Goal: Find specific page/section

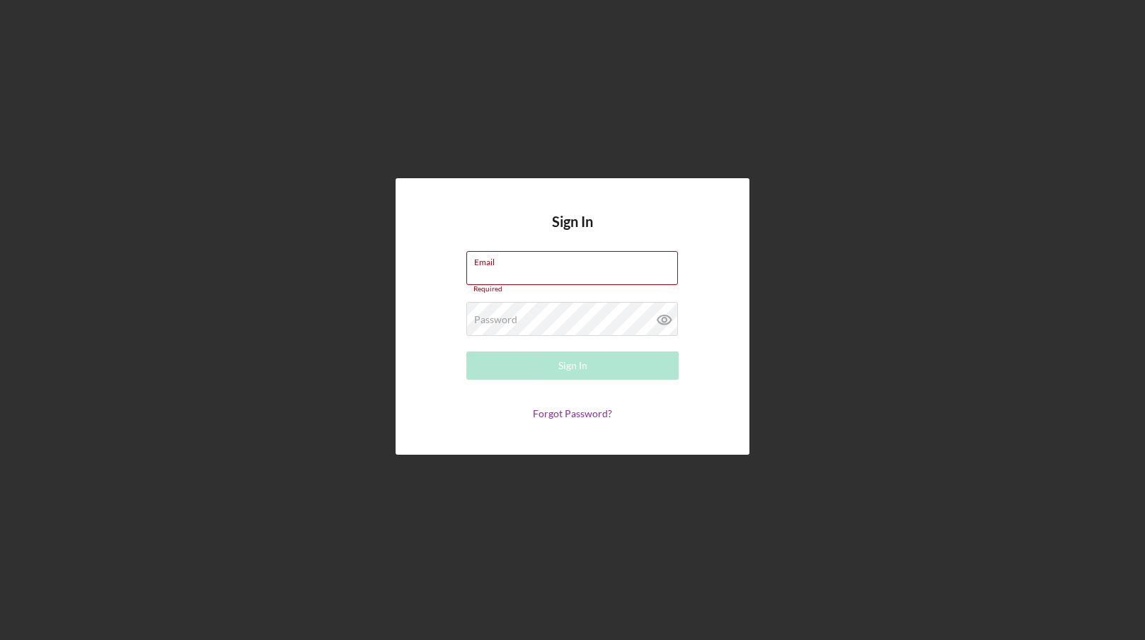
type input "[EMAIL_ADDRESS][DOMAIN_NAME]"
drag, startPoint x: 725, startPoint y: 348, endPoint x: 715, endPoint y: 348, distance: 10.6
click at [725, 348] on div "Sign In Email [EMAIL_ADDRESS][DOMAIN_NAME] Required Password Required Sign In F…" at bounding box center [573, 316] width 354 height 277
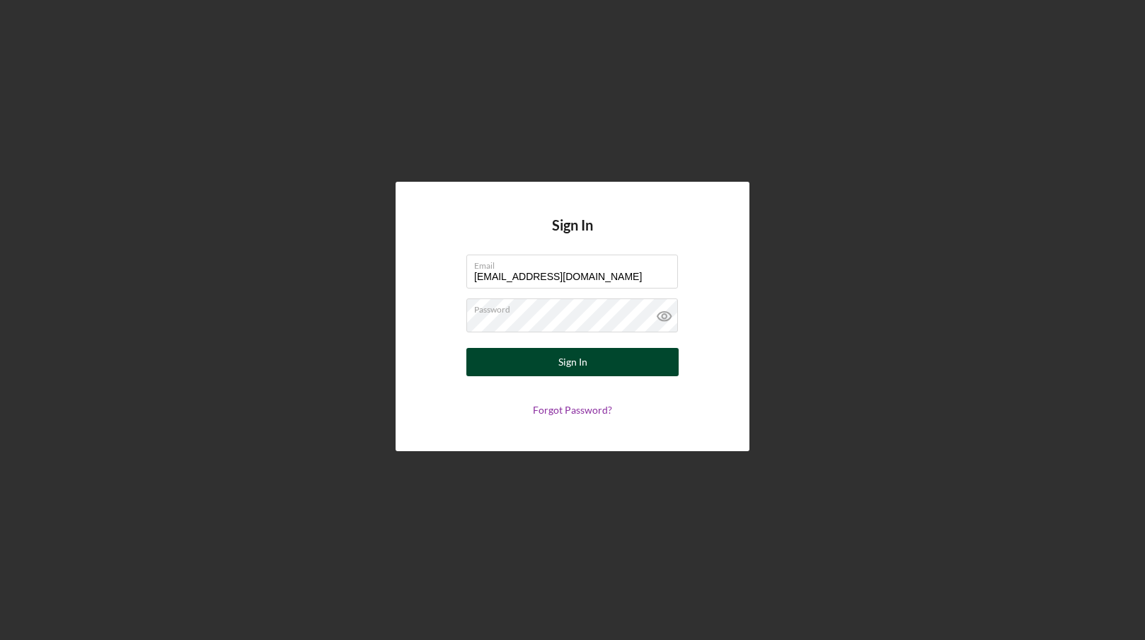
click at [586, 362] on div "Sign In" at bounding box center [572, 362] width 29 height 28
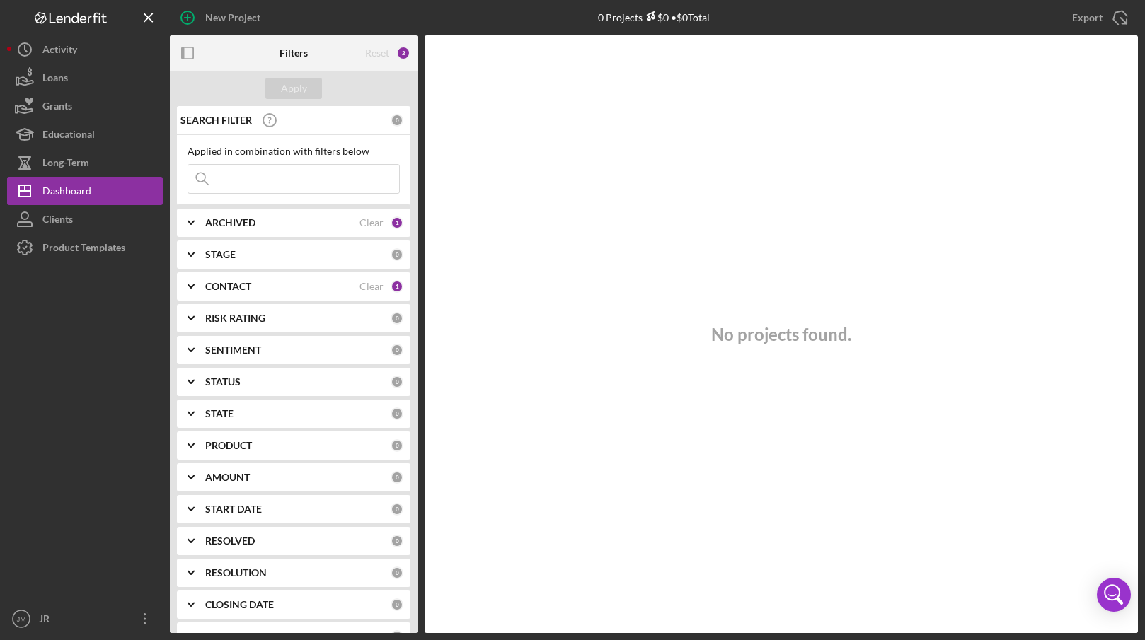
click at [191, 223] on icon "Icon/Expander" at bounding box center [190, 222] width 35 height 35
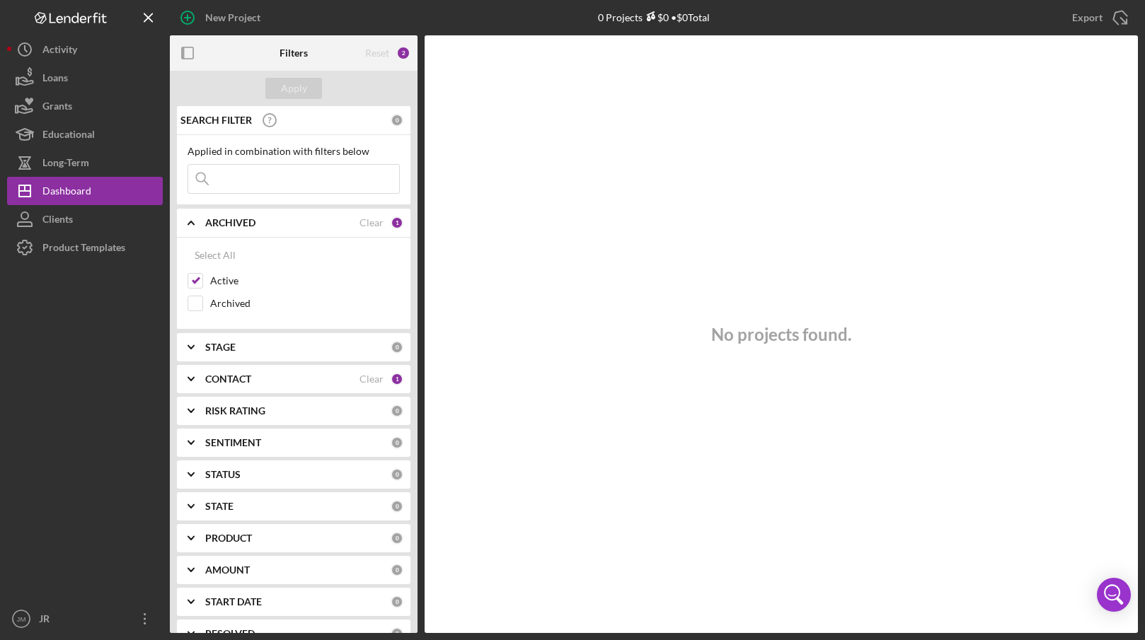
click at [236, 172] on input at bounding box center [293, 179] width 211 height 28
type input "[PERSON_NAME]"
click at [54, 219] on div "Clients" at bounding box center [57, 221] width 30 height 32
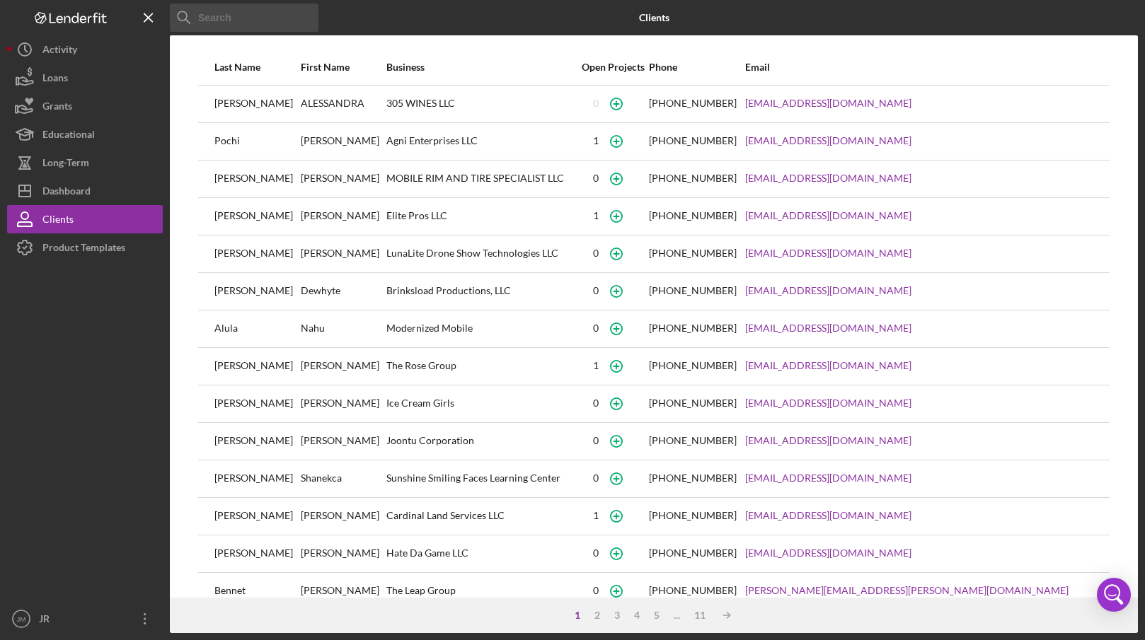
click at [215, 17] on input at bounding box center [244, 18] width 149 height 28
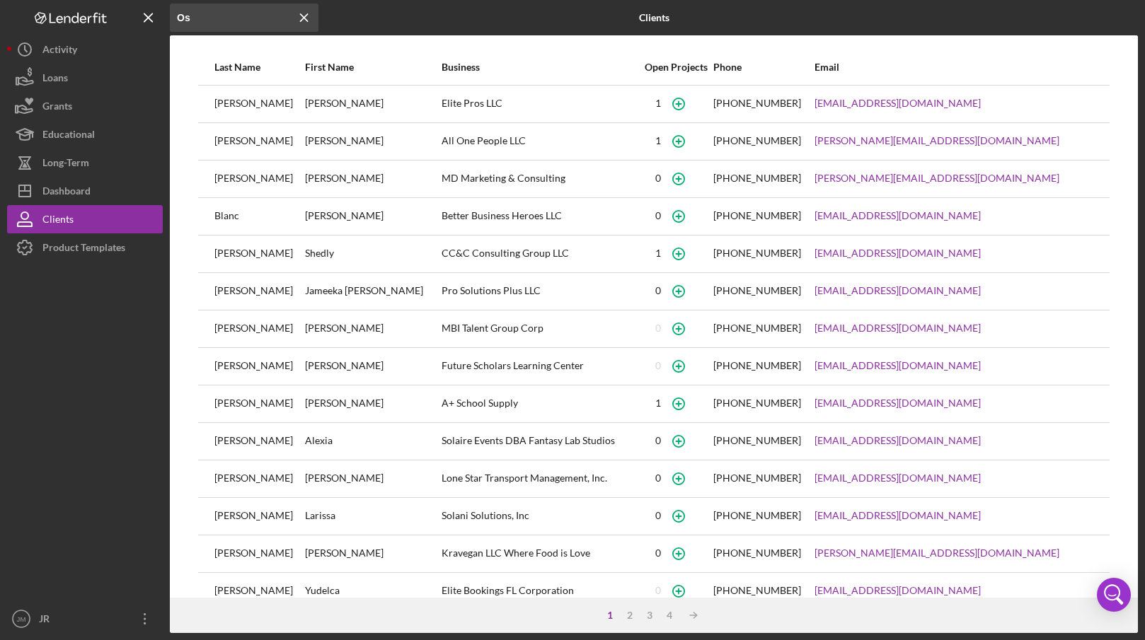
type input "O"
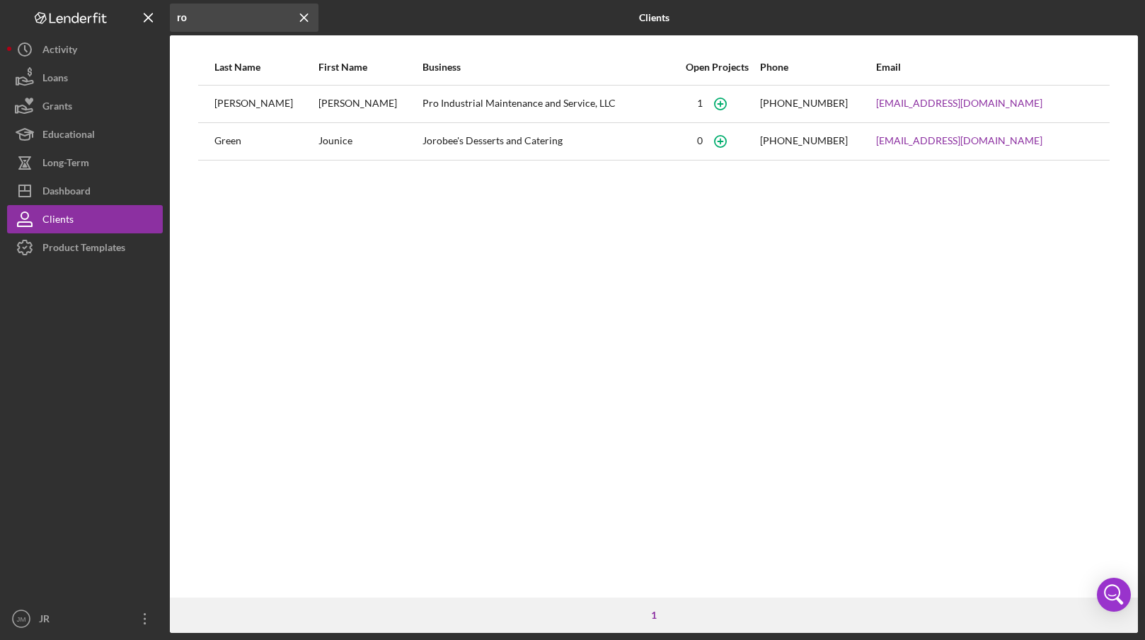
type input "r"
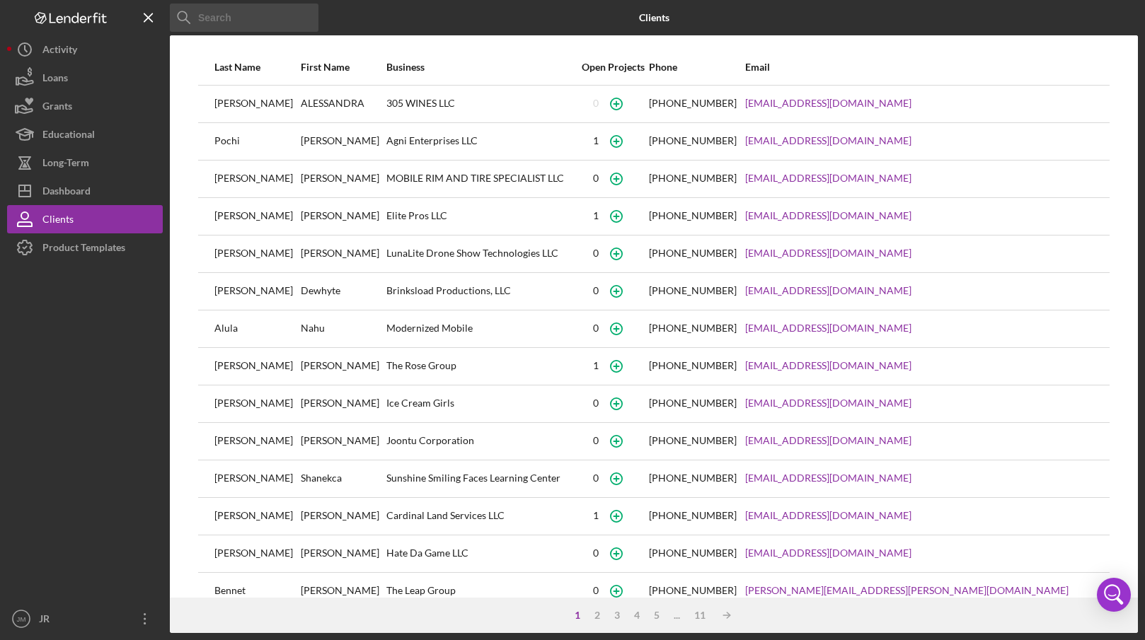
click at [85, 447] on div at bounding box center [85, 433] width 156 height 343
click at [59, 356] on div at bounding box center [85, 433] width 156 height 343
click at [62, 347] on div at bounding box center [85, 433] width 156 height 343
click at [106, 444] on div at bounding box center [85, 433] width 156 height 343
